Goal: Task Accomplishment & Management: Manage account settings

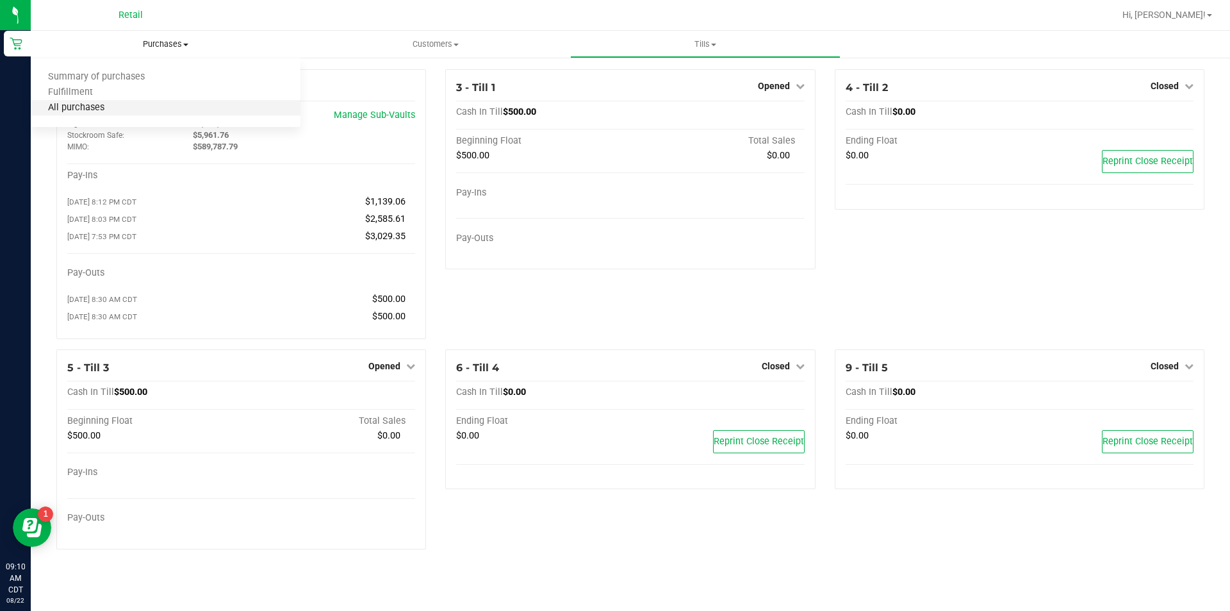
click at [103, 110] on span "All purchases" at bounding box center [76, 107] width 91 height 11
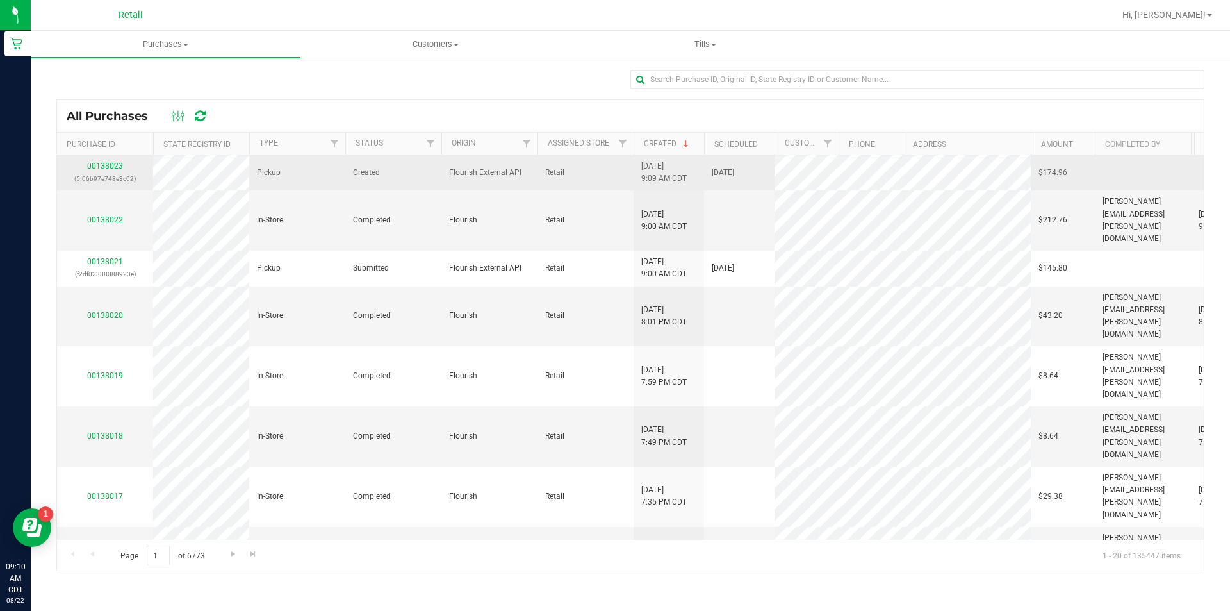
click at [112, 181] on p "(5f06b97e748e3c02)" at bounding box center [105, 178] width 81 height 12
click at [106, 169] on link "00138023" at bounding box center [105, 165] width 36 height 9
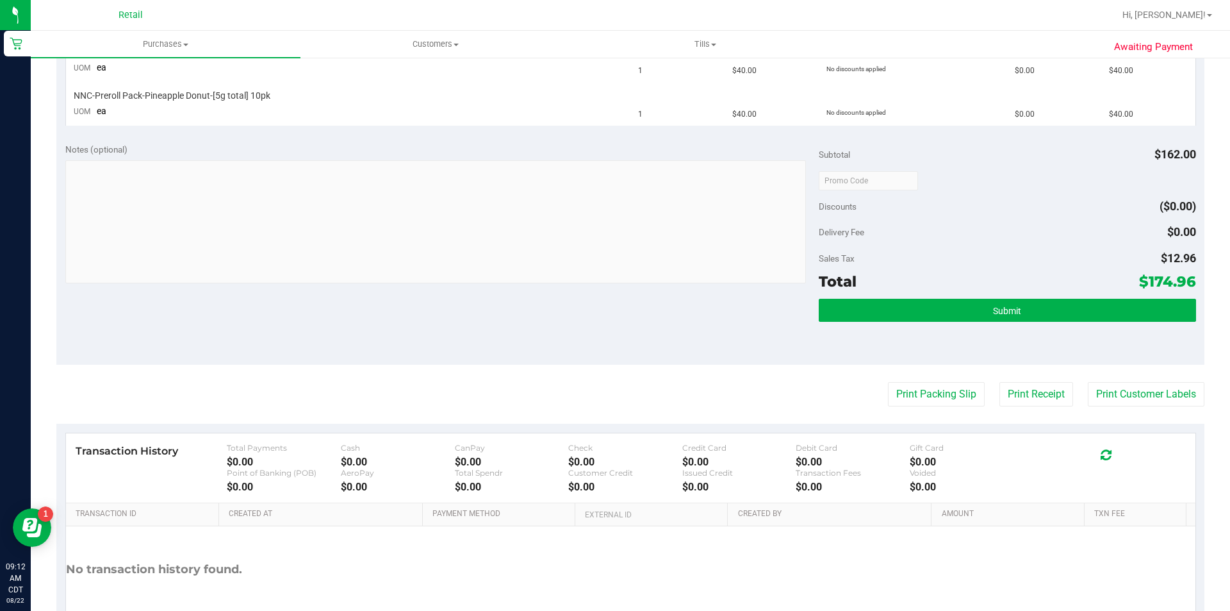
scroll to position [532, 0]
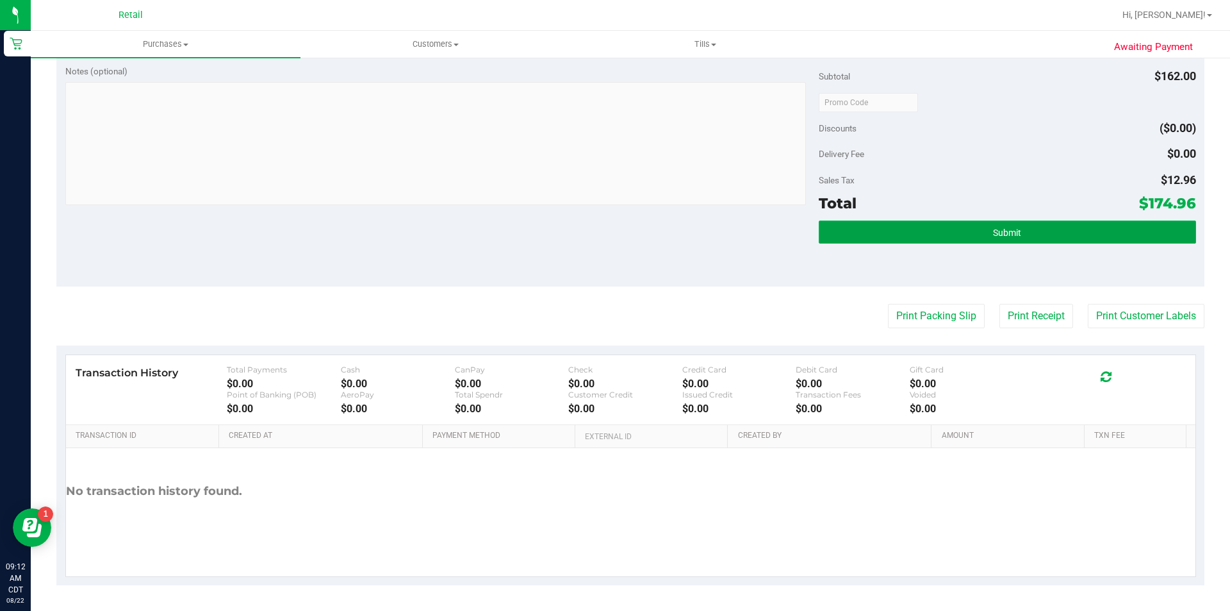
click at [995, 233] on span "Submit" at bounding box center [1007, 232] width 28 height 10
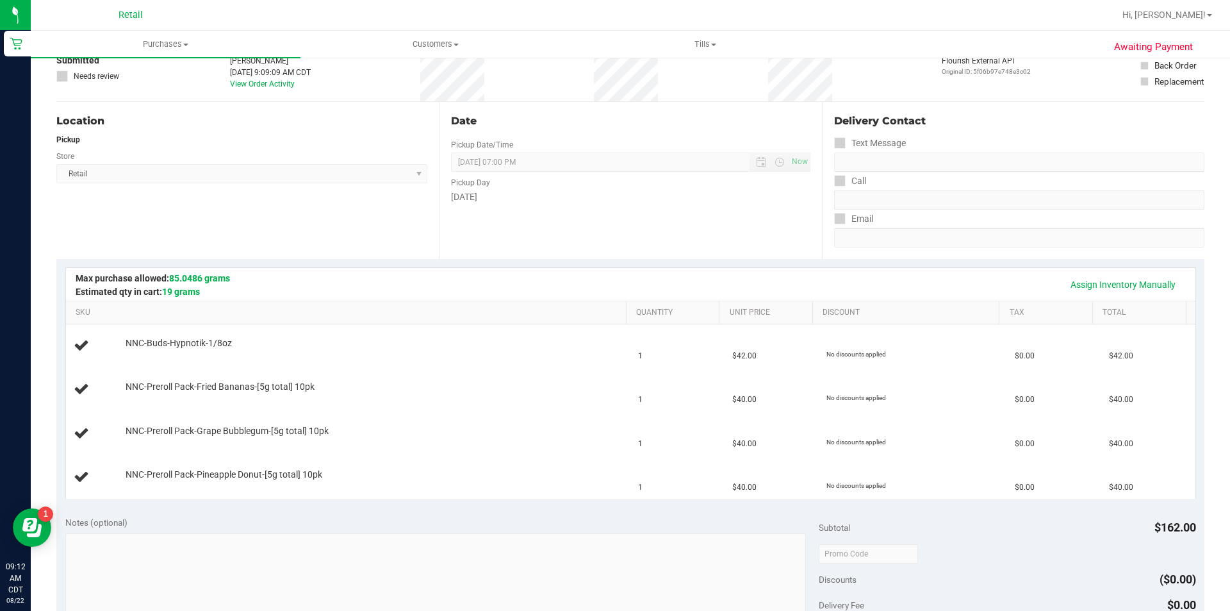
scroll to position [70, 0]
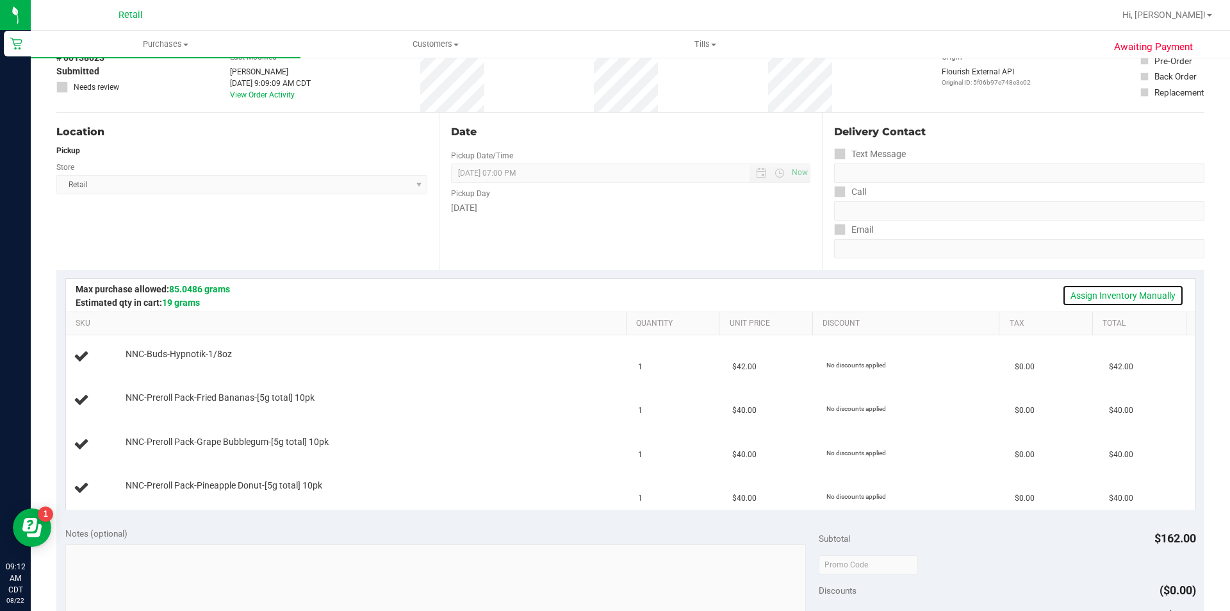
click at [1086, 293] on link "Assign Inventory Manually" at bounding box center [1123, 295] width 122 height 22
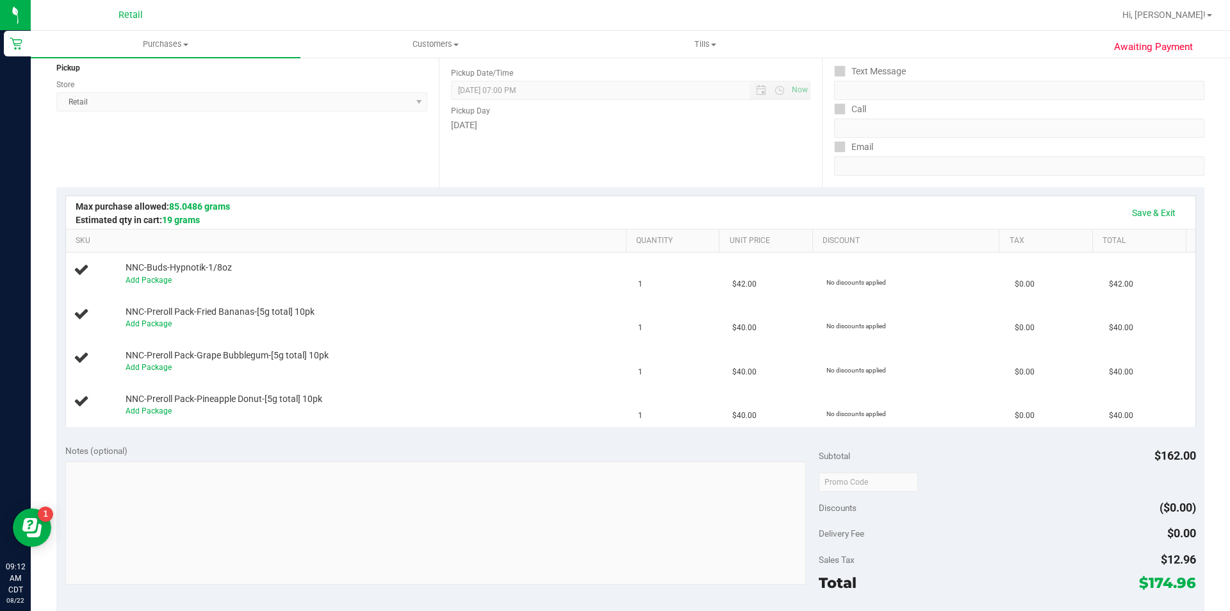
scroll to position [154, 0]
click at [158, 282] on link "Add Package" at bounding box center [149, 279] width 46 height 9
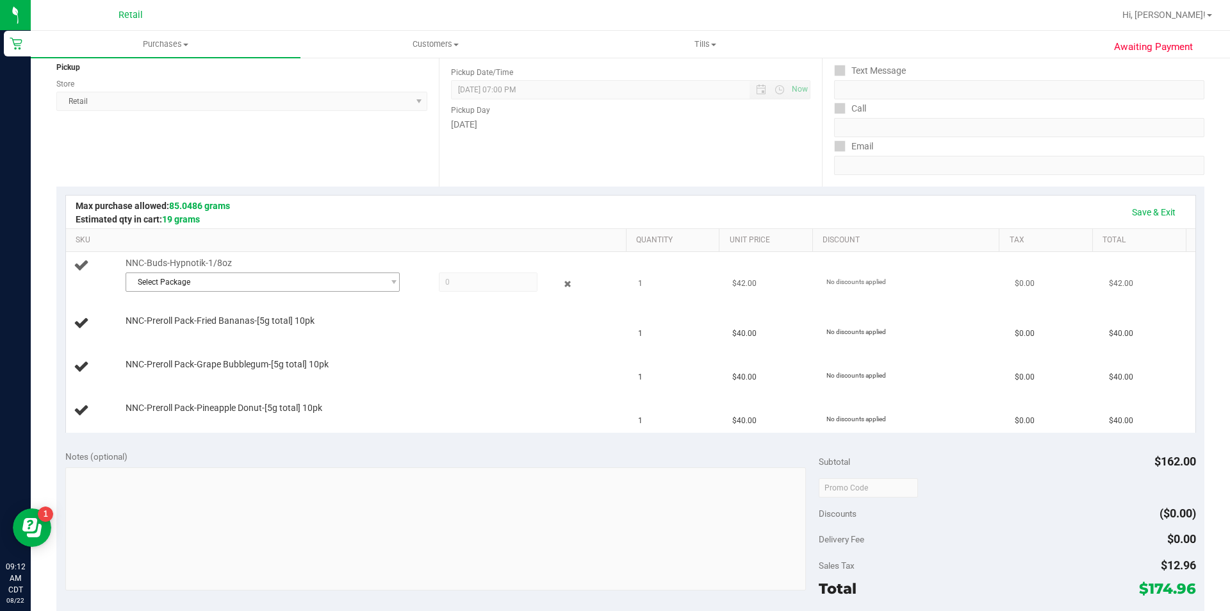
click at [183, 280] on span "Select Package" at bounding box center [254, 282] width 257 height 18
click at [268, 336] on span "( 060425HYPNOTZ302 )" at bounding box center [267, 335] width 85 height 9
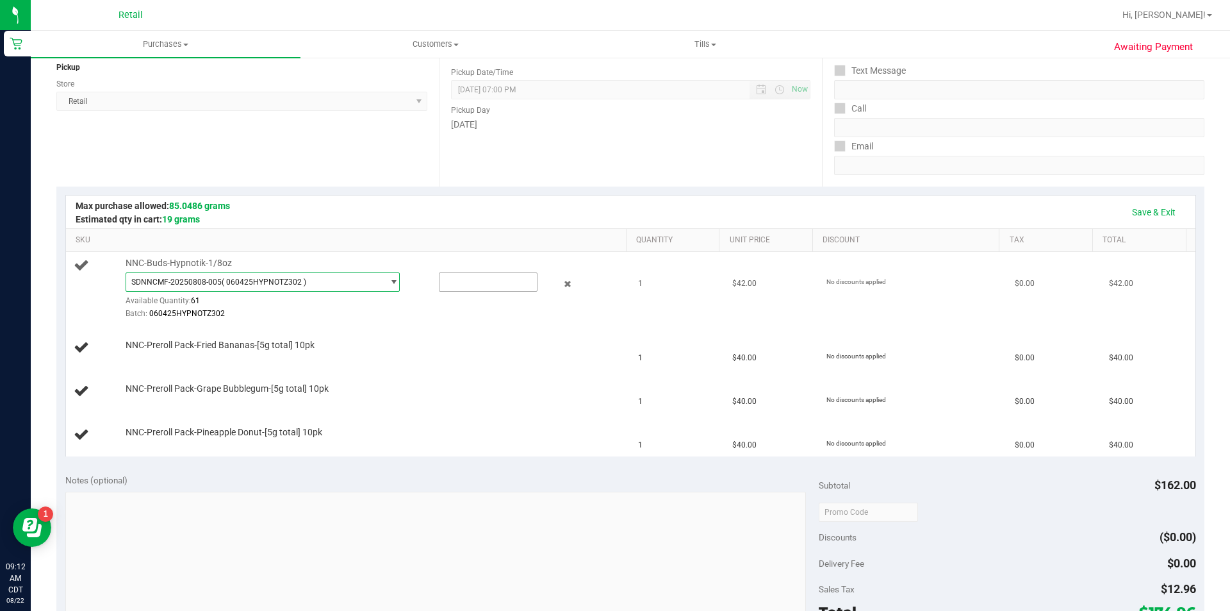
click at [471, 281] on input "text" at bounding box center [487, 282] width 97 height 18
type input "1"
click at [401, 320] on div at bounding box center [373, 320] width 495 height 1
type input "1.0000"
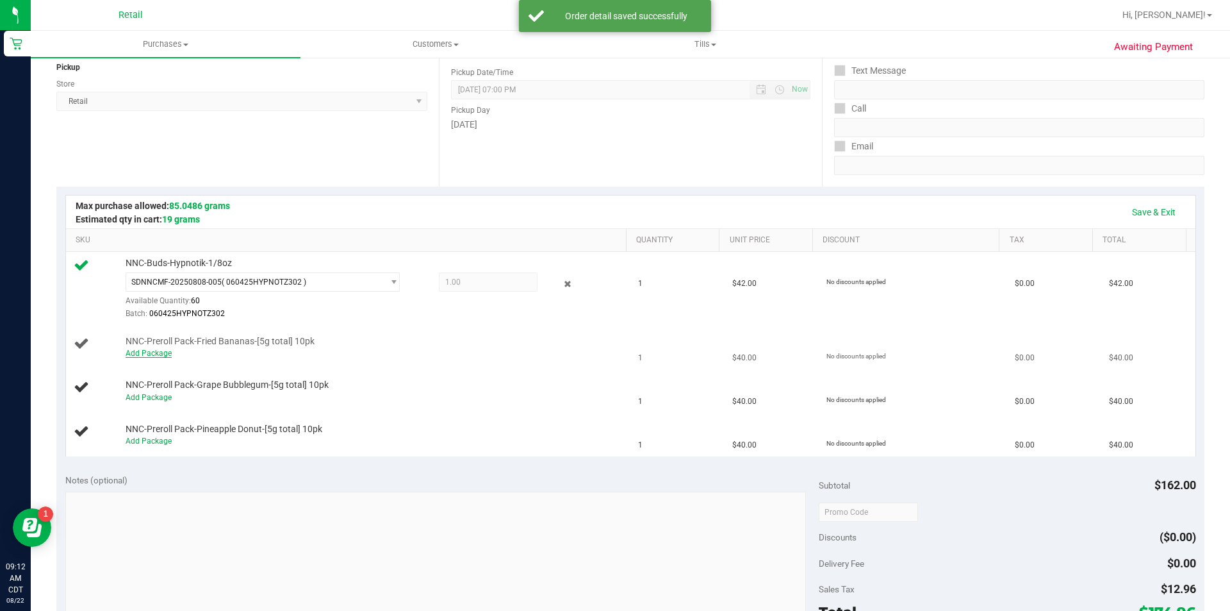
click at [156, 354] on link "Add Package" at bounding box center [149, 352] width 46 height 9
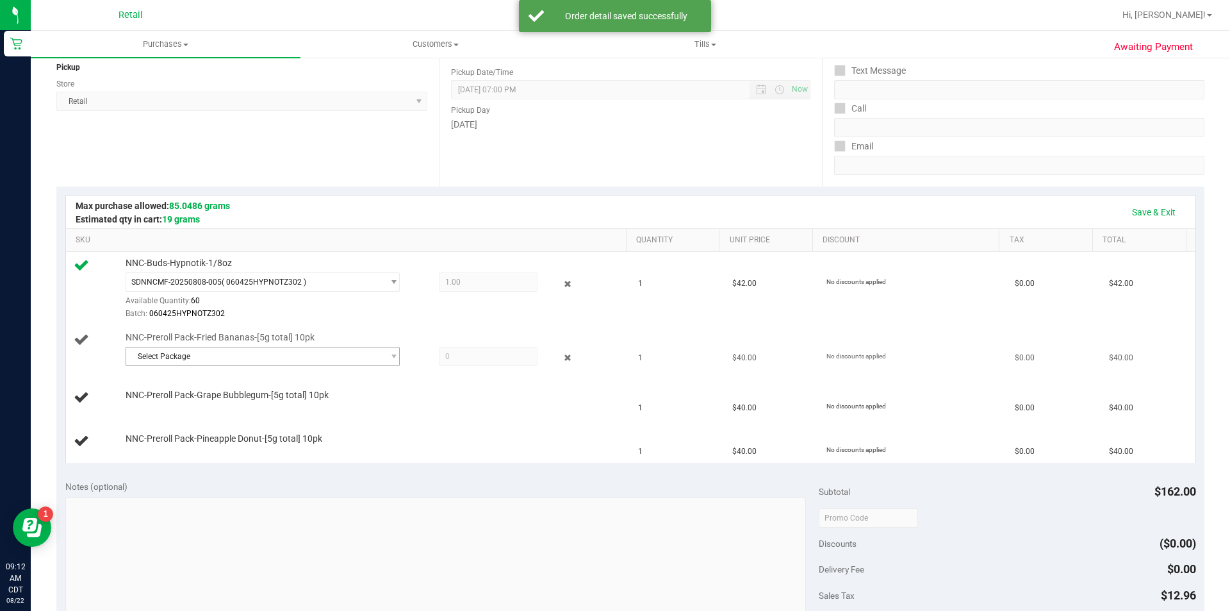
click at [174, 357] on span "Select Package" at bounding box center [254, 356] width 257 height 18
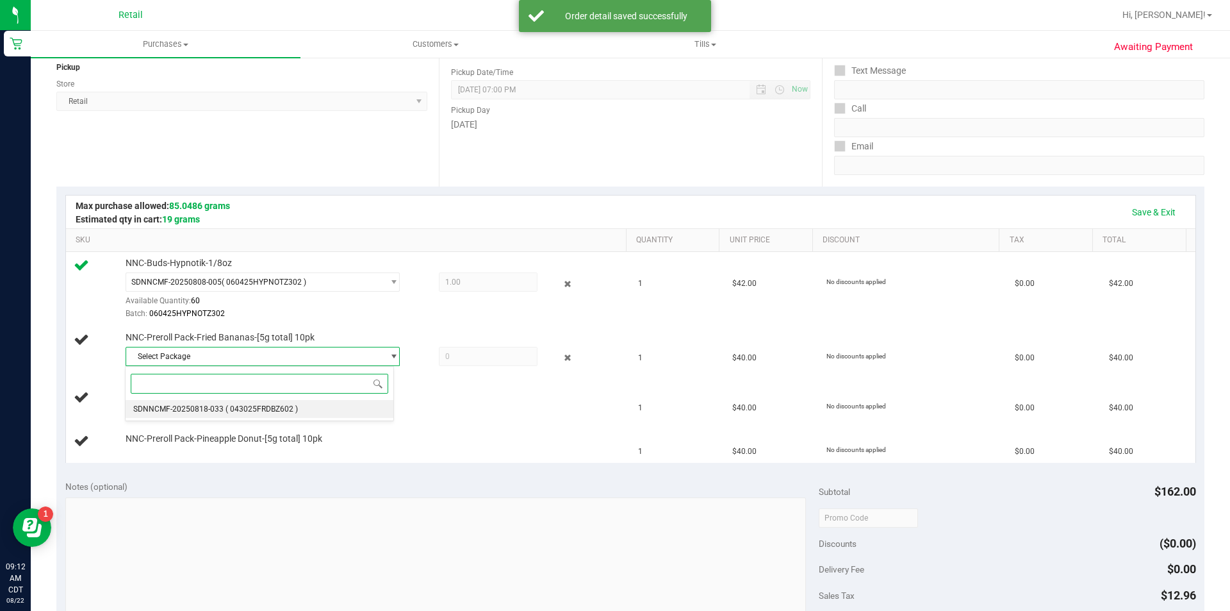
click at [199, 412] on span "SDNNCMF-20250818-033" at bounding box center [178, 408] width 90 height 9
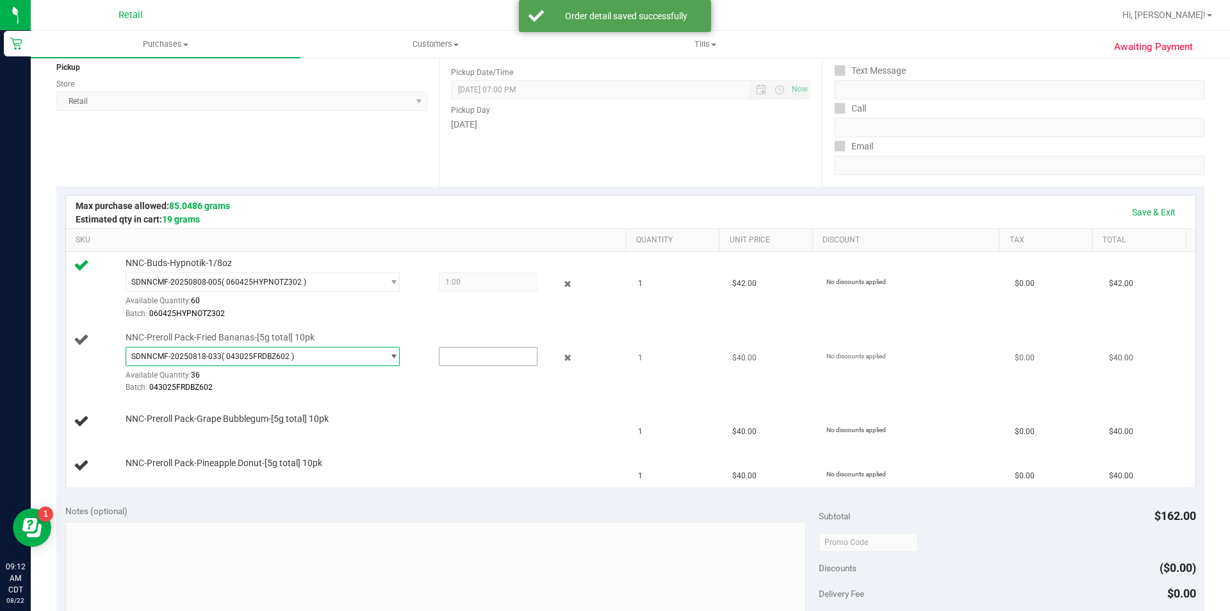
click at [461, 359] on input "text" at bounding box center [487, 356] width 97 height 18
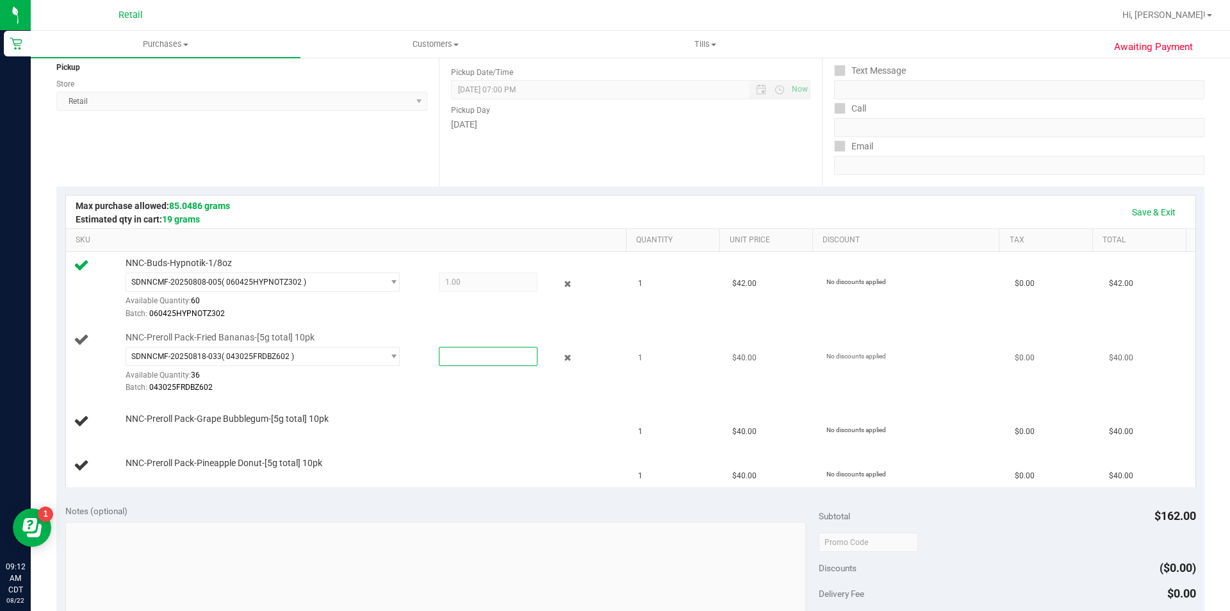
type input "1"
click at [409, 394] on div at bounding box center [373, 393] width 495 height 1
type input "1.0000"
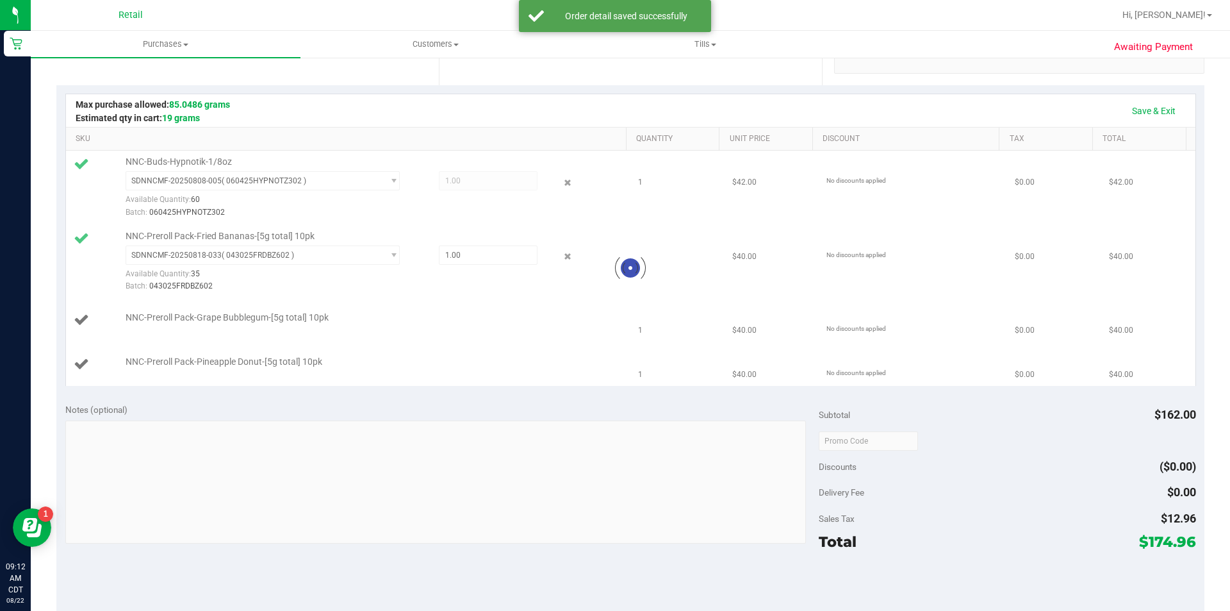
scroll to position [260, 0]
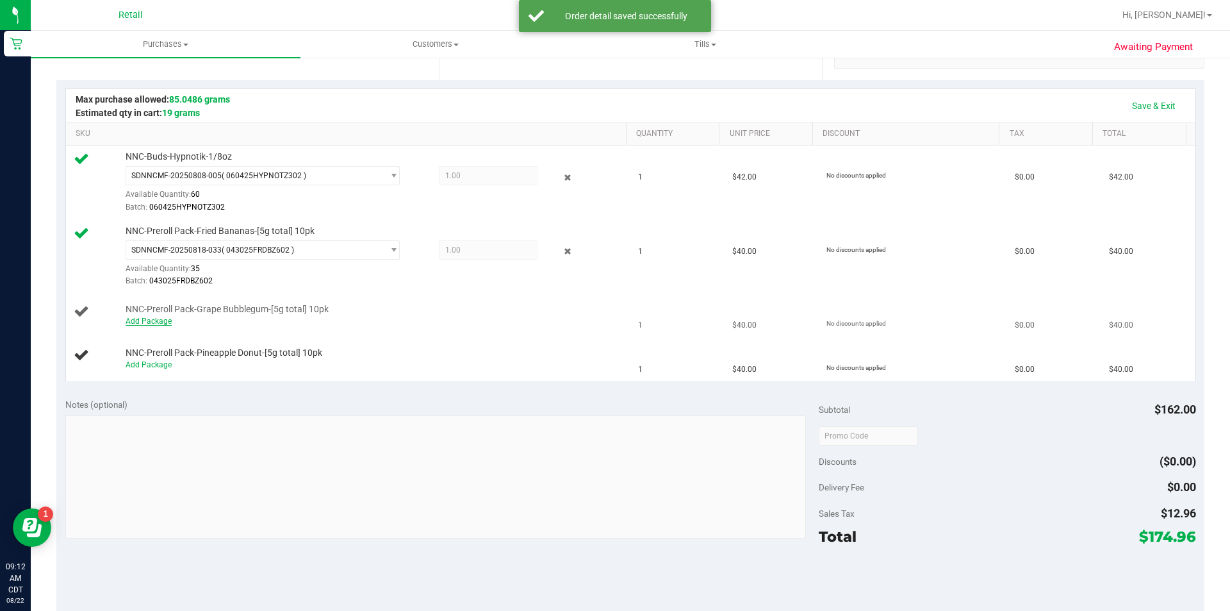
click at [157, 320] on link "Add Package" at bounding box center [149, 320] width 46 height 9
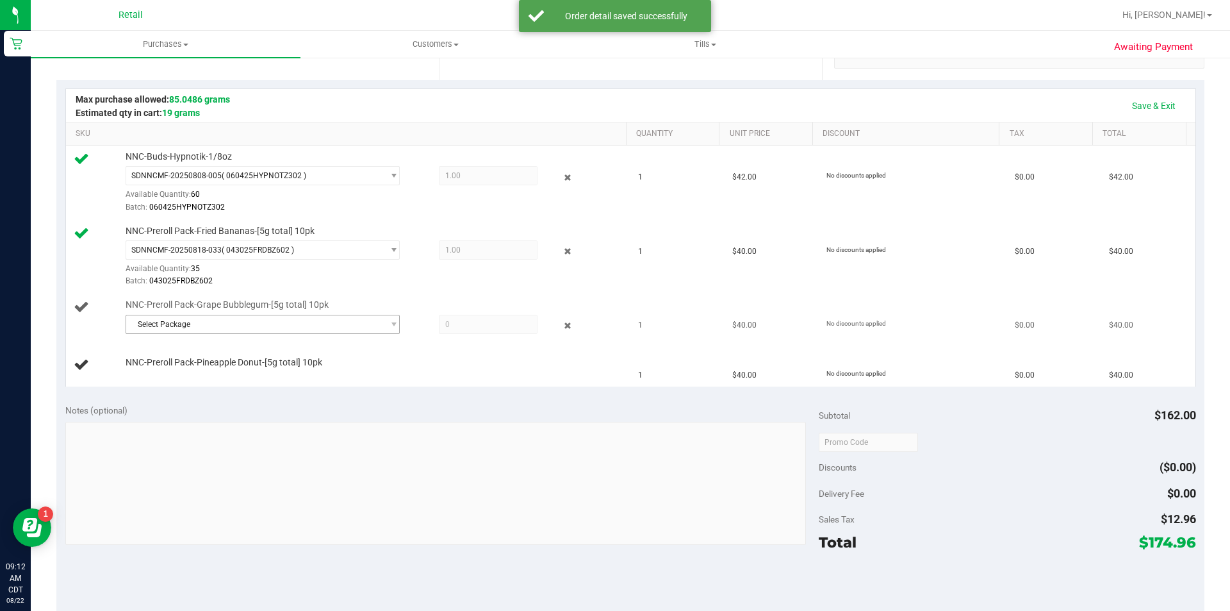
click at [181, 324] on span "Select Package" at bounding box center [254, 324] width 257 height 18
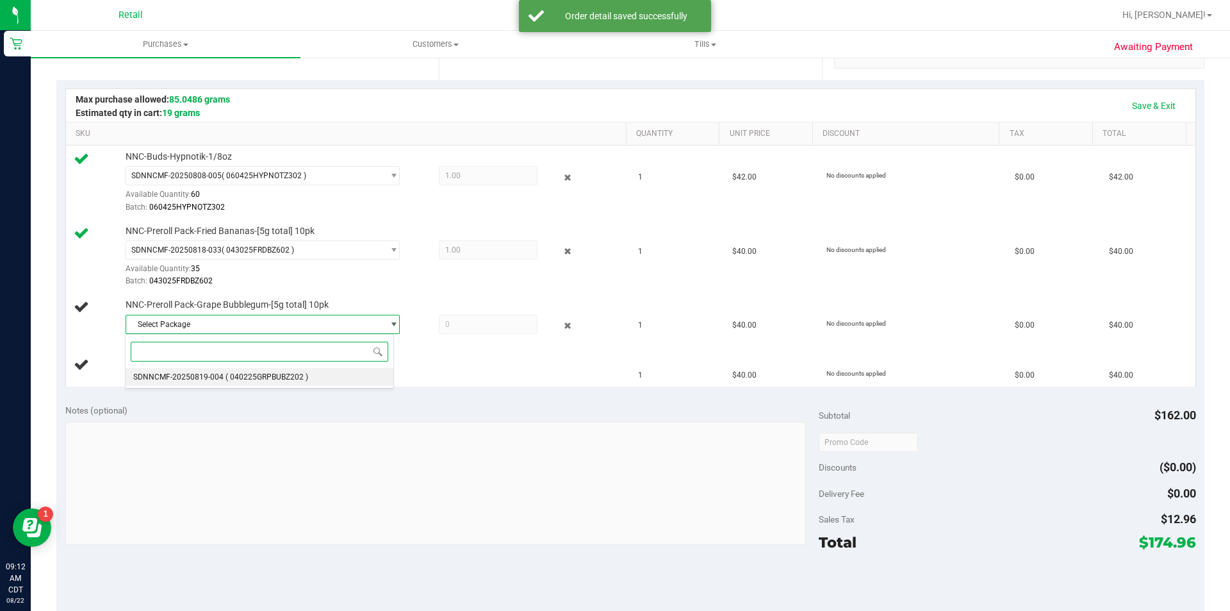
click at [222, 380] on li "SDNNCMF-20250819-004 ( 040225GRPBUBZ202 )" at bounding box center [260, 377] width 268 height 18
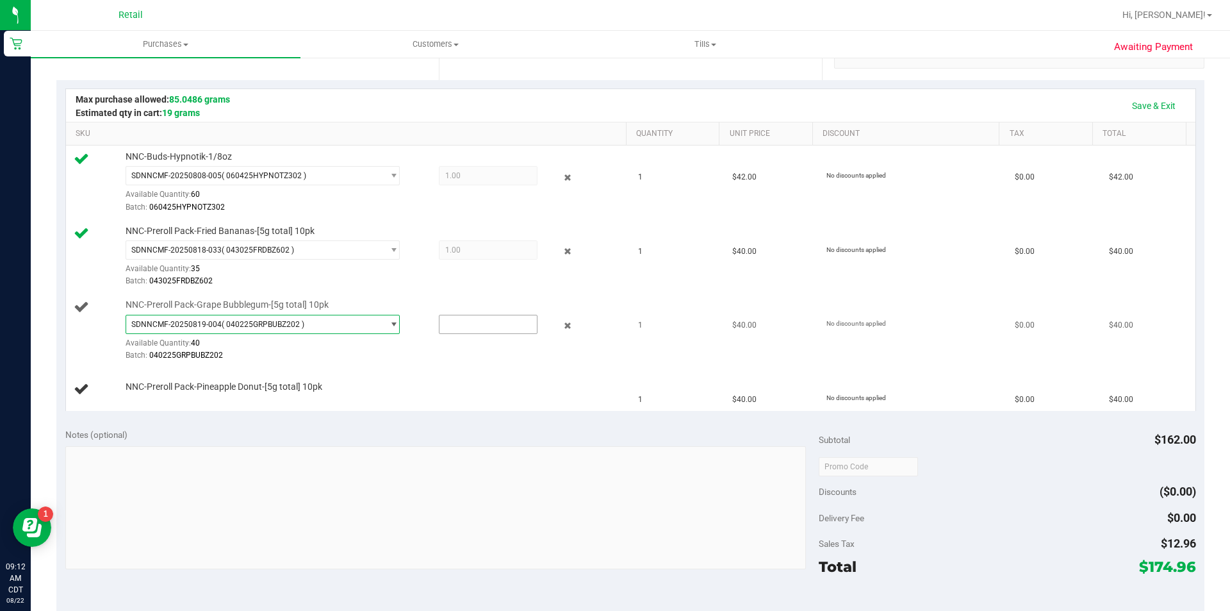
click at [469, 320] on input "text" at bounding box center [487, 324] width 97 height 18
type input "1"
click at [376, 357] on div "Batch: 040225GRPBUBZ202" at bounding box center [373, 355] width 495 height 12
type input "1.0000"
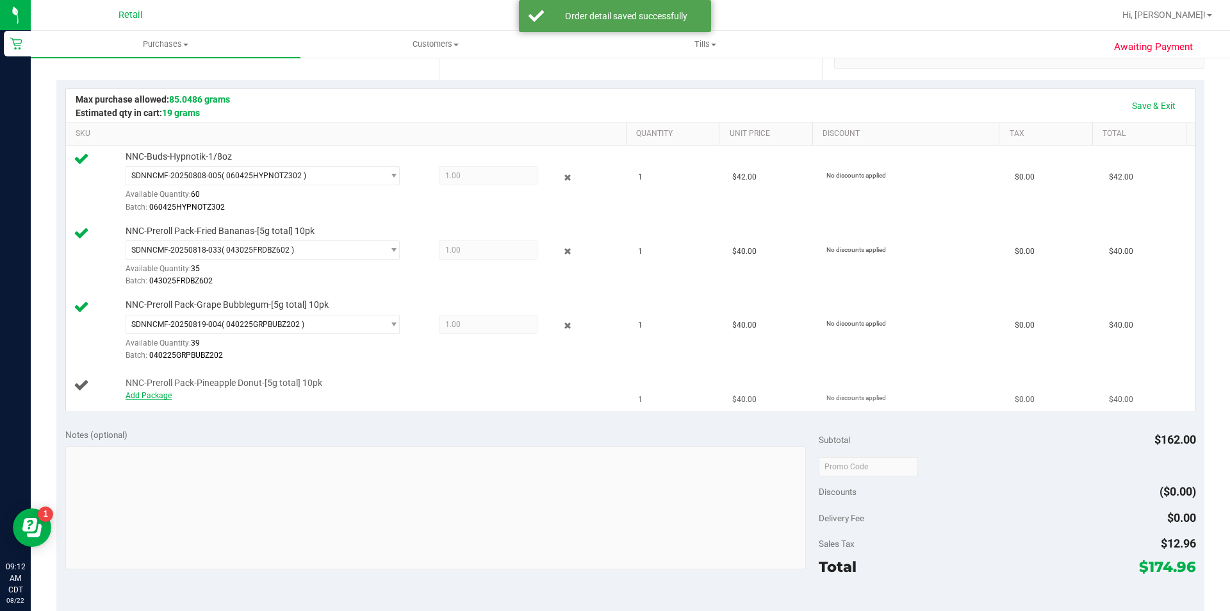
click at [161, 395] on link "Add Package" at bounding box center [149, 395] width 46 height 9
click at [184, 397] on span "Select Package" at bounding box center [254, 398] width 257 height 18
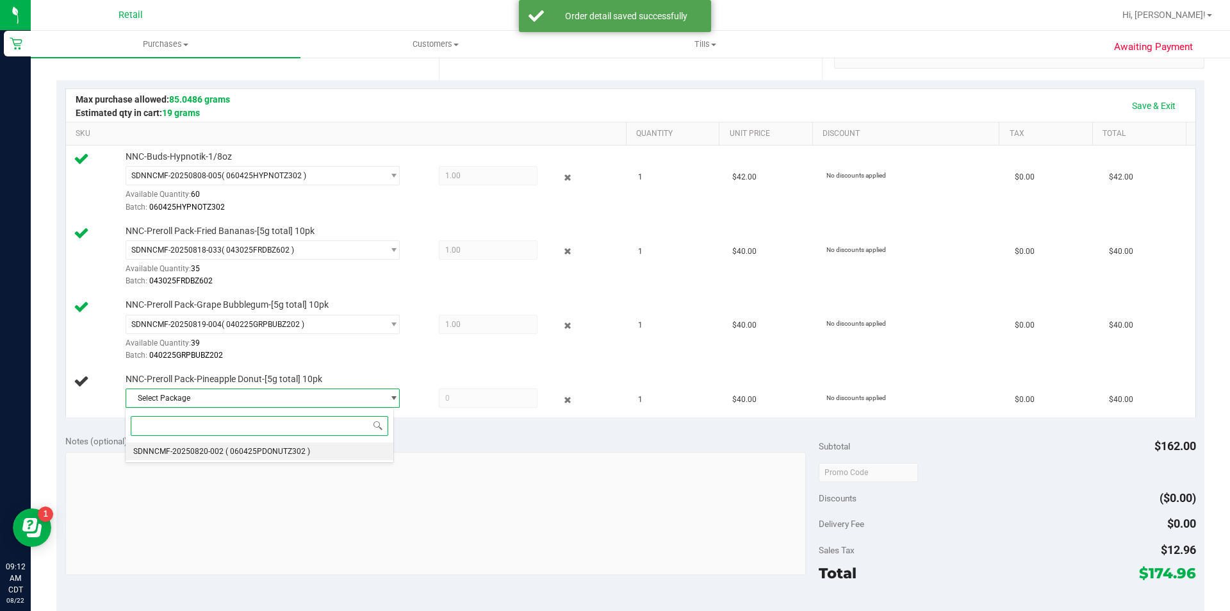
click at [259, 452] on span "( 060425PDONUTZ302 )" at bounding box center [267, 451] width 85 height 9
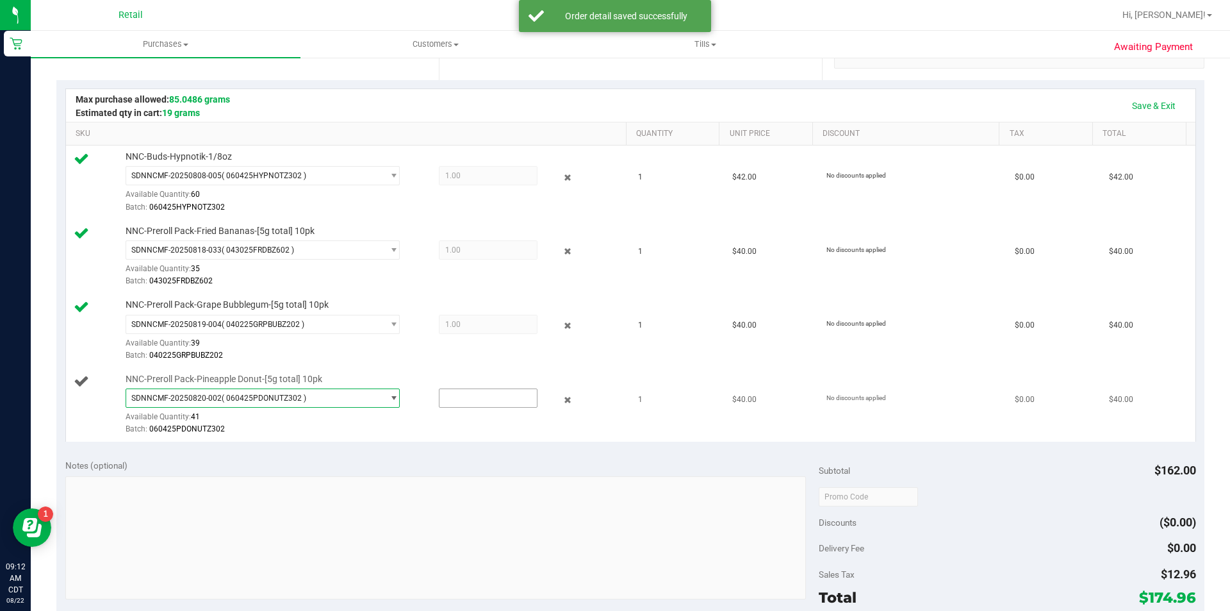
click at [466, 396] on input "text" at bounding box center [487, 398] width 97 height 18
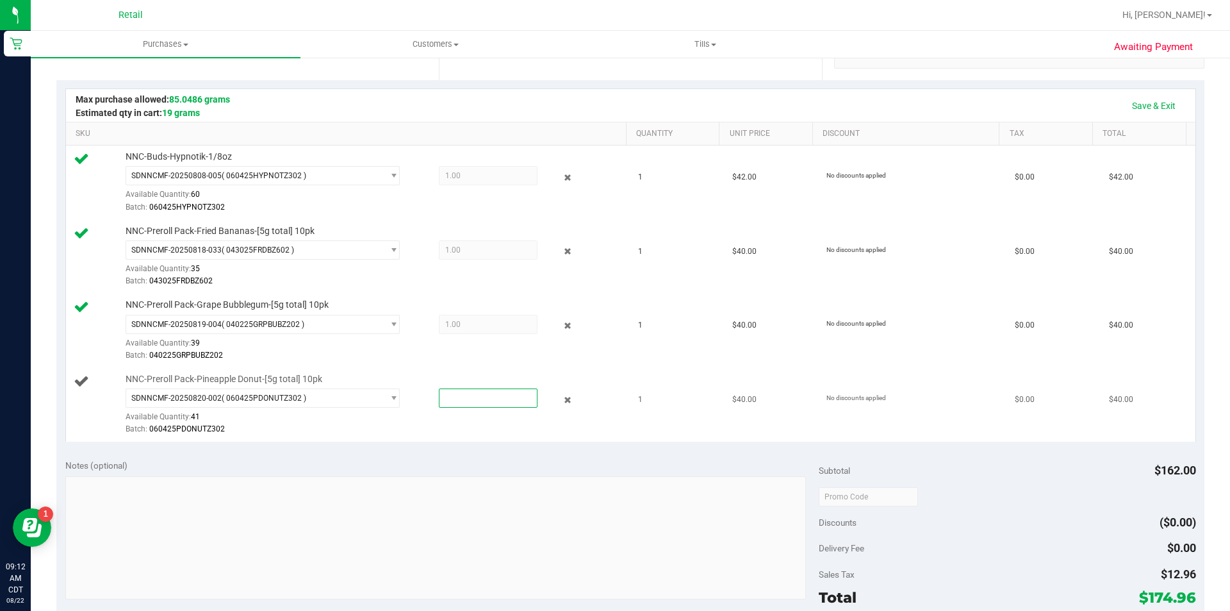
type input "1"
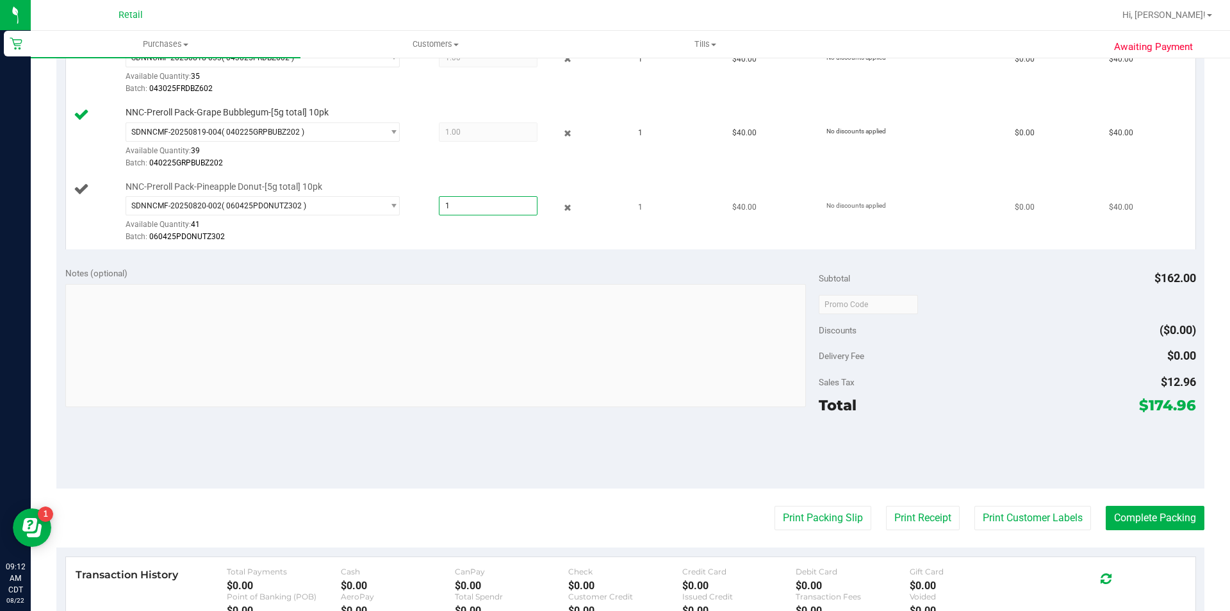
scroll to position [453, 0]
click at [351, 240] on div "Batch: 060425PDONUTZ302" at bounding box center [373, 236] width 495 height 12
type input "1.0000"
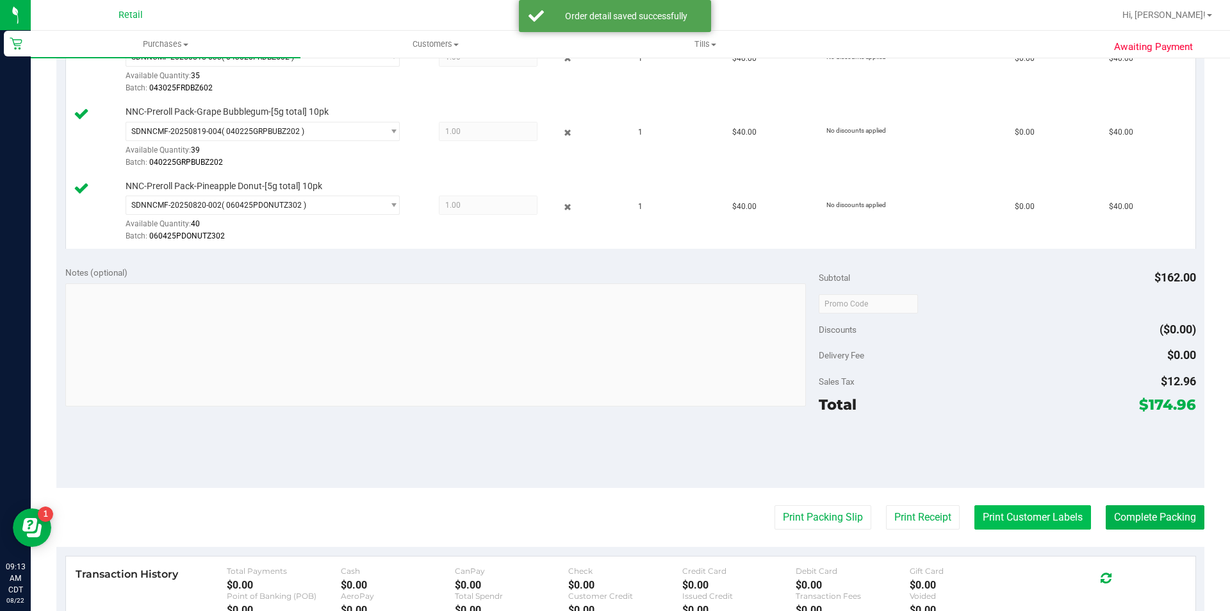
click at [1013, 514] on button "Print Customer Labels" at bounding box center [1032, 517] width 117 height 24
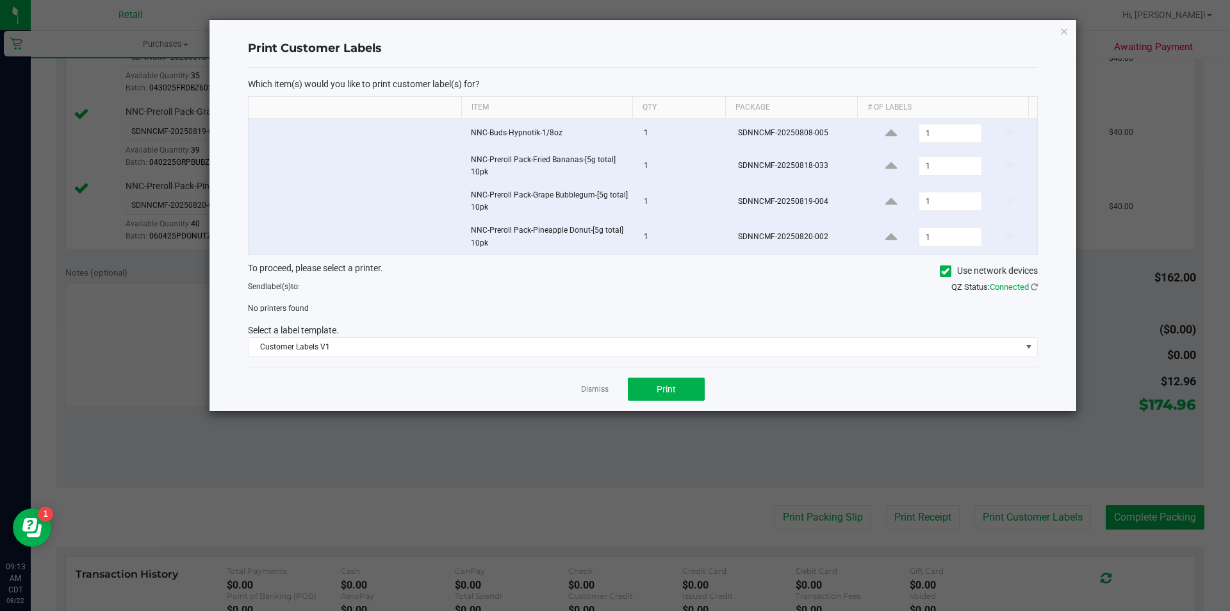
click at [946, 271] on icon at bounding box center [945, 271] width 8 height 0
click at [0, 0] on input "Use network devices" at bounding box center [0, 0] width 0 height 0
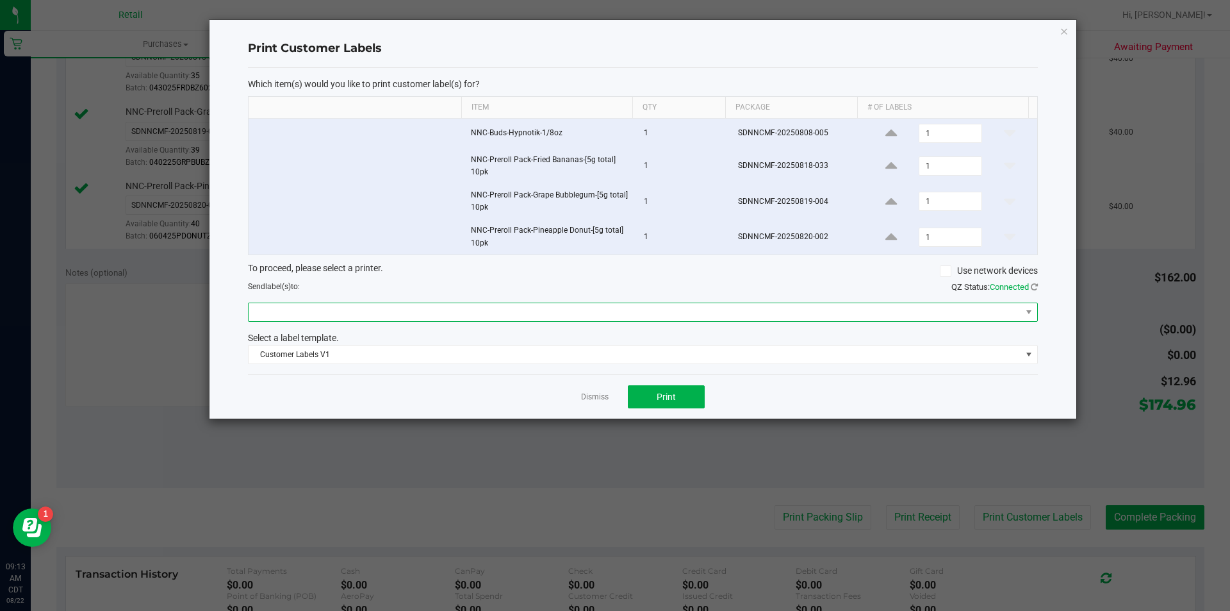
click at [329, 312] on span at bounding box center [635, 312] width 773 height 18
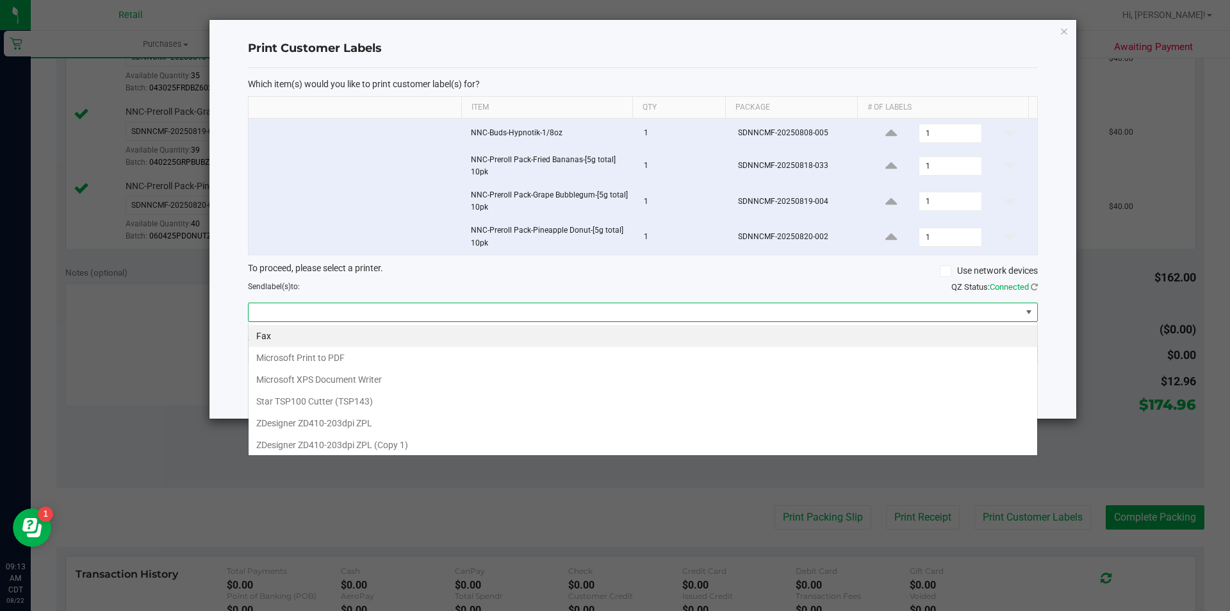
scroll to position [19, 789]
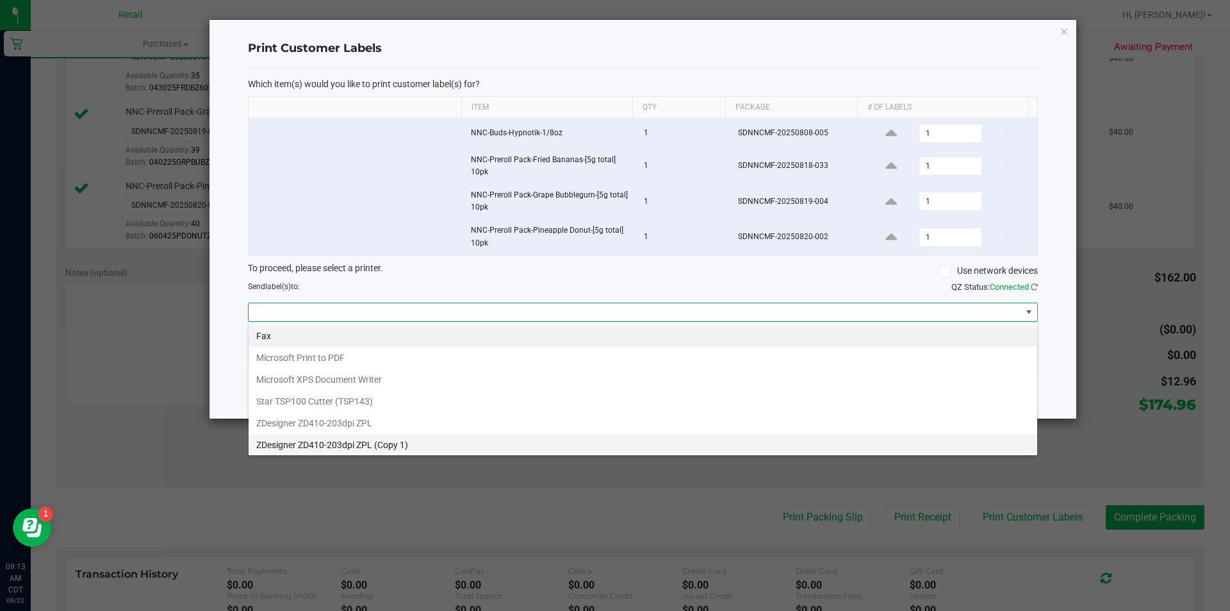
click at [279, 444] on 1\) "ZDesigner ZD410-203dpi ZPL (Copy 1)" at bounding box center [643, 445] width 789 height 22
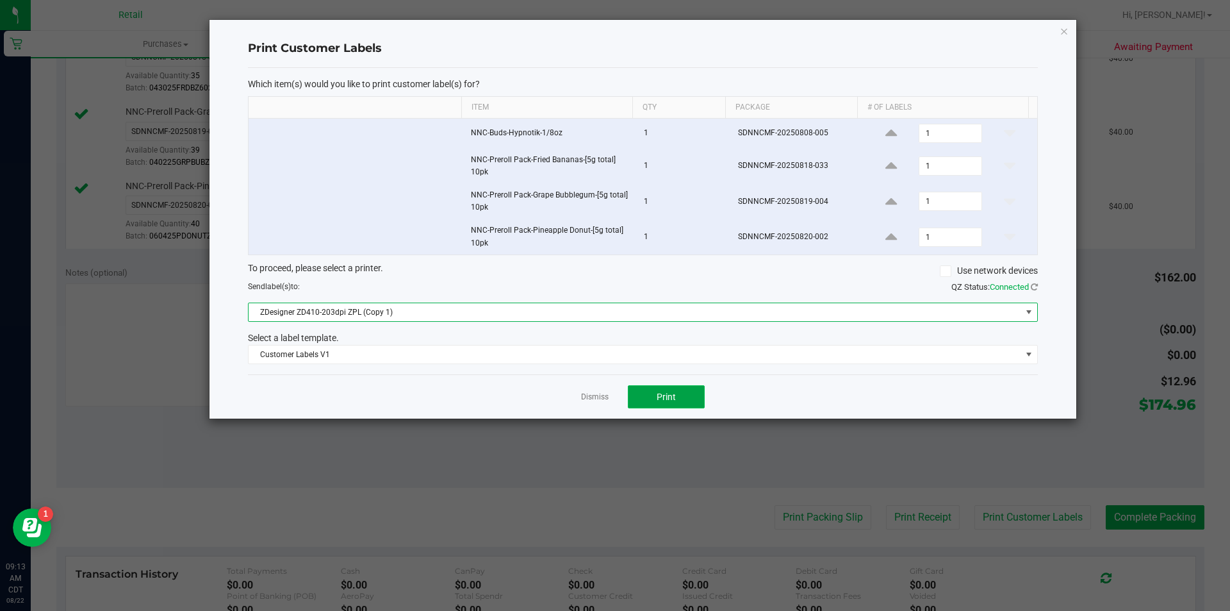
click at [683, 391] on button "Print" at bounding box center [666, 396] width 77 height 23
click at [1061, 35] on icon "button" at bounding box center [1064, 30] width 9 height 15
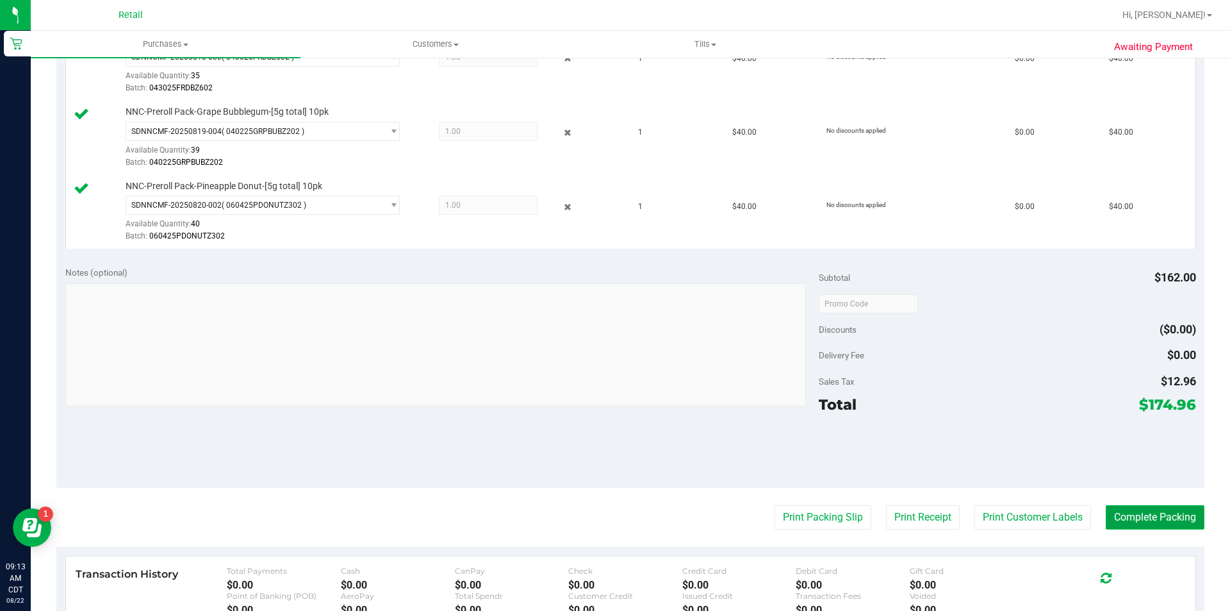
click at [1127, 518] on button "Complete Packing" at bounding box center [1155, 517] width 99 height 24
